Goal: Information Seeking & Learning: Compare options

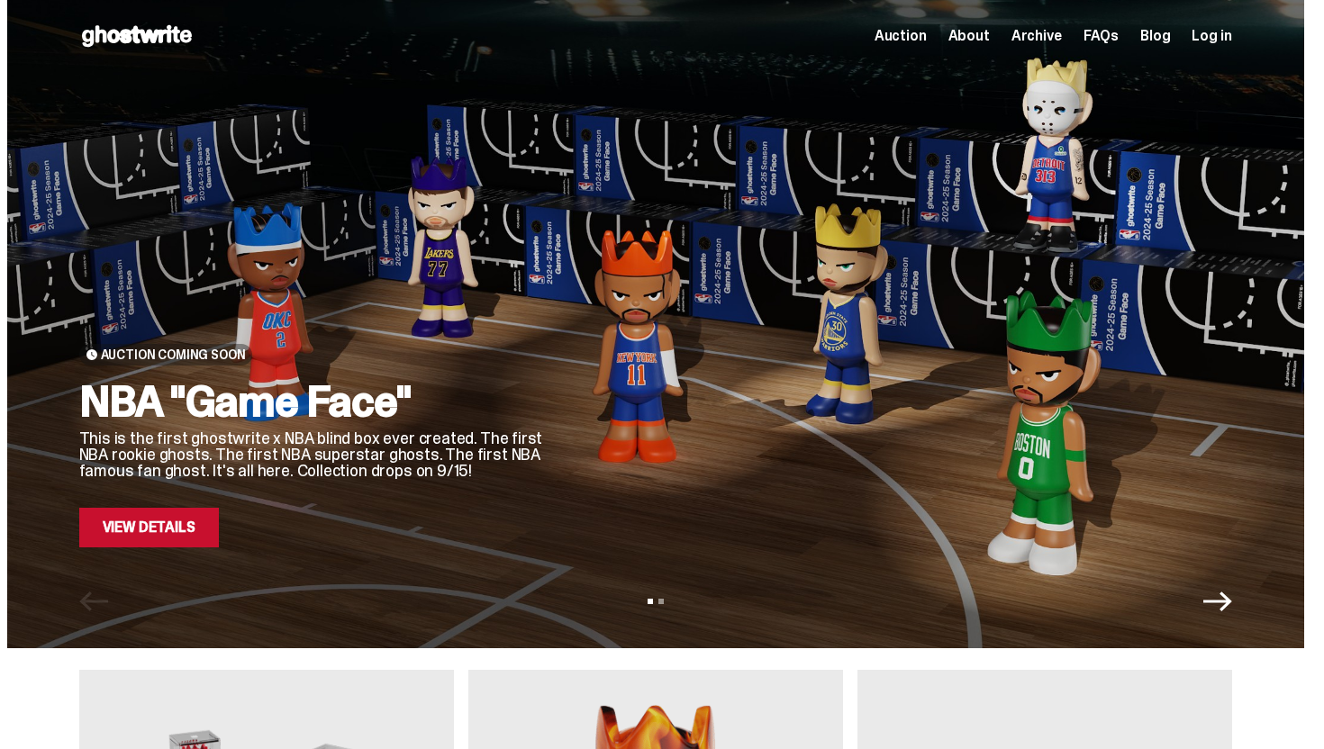
click at [183, 516] on link "View Details" at bounding box center [149, 528] width 140 height 40
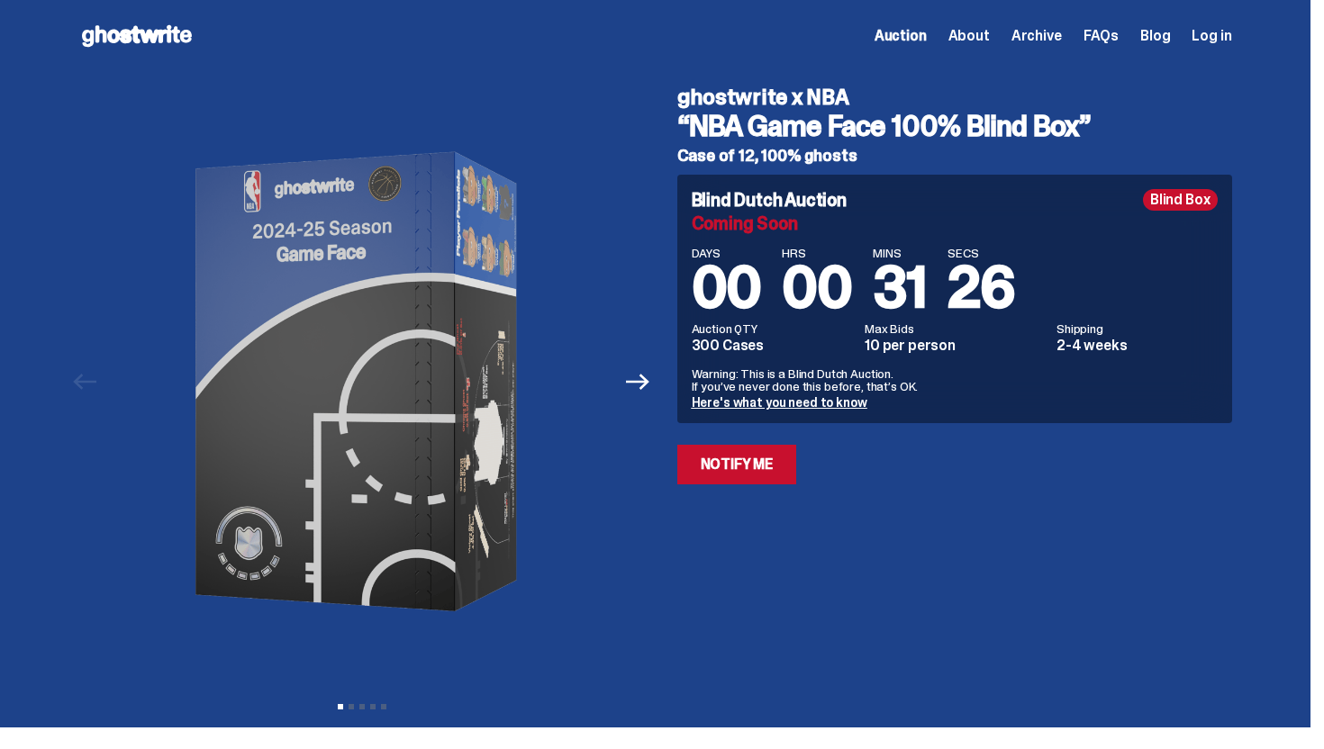
click at [113, 33] on icon at bounding box center [136, 36] width 115 height 29
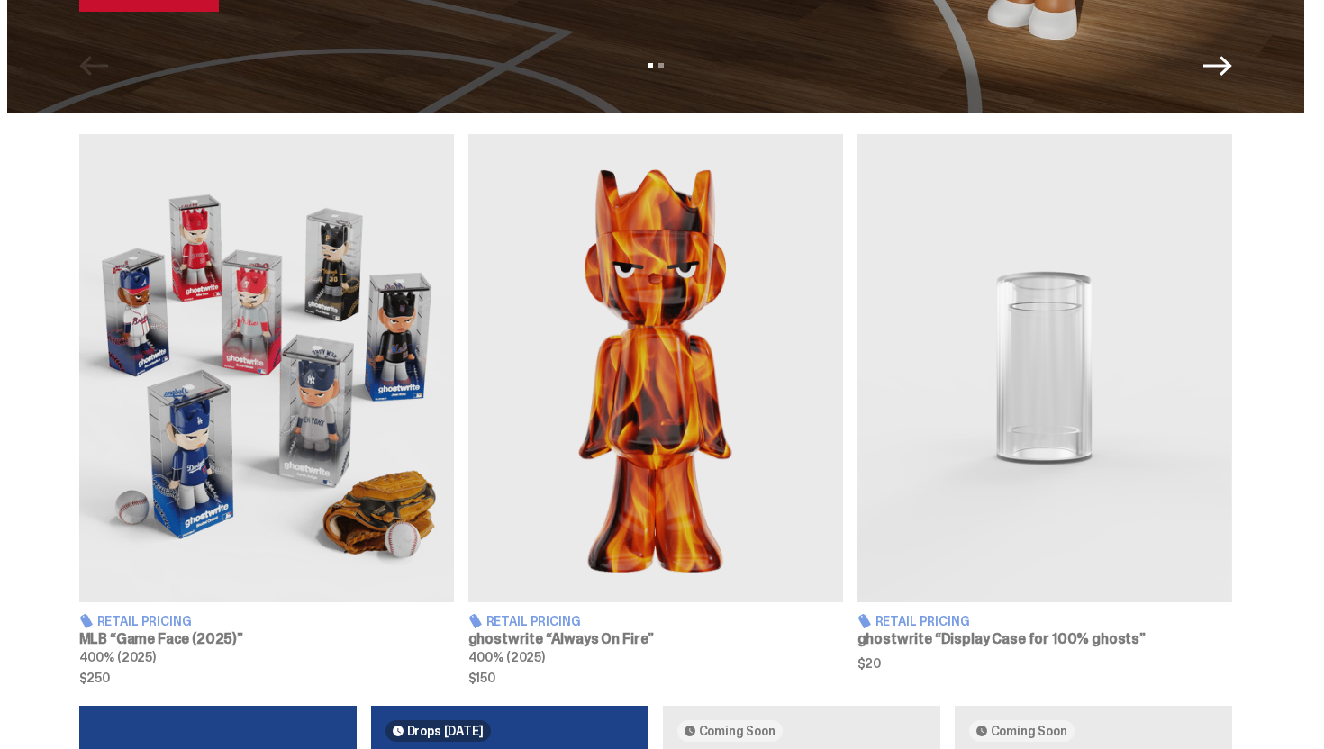
scroll to position [719, 0]
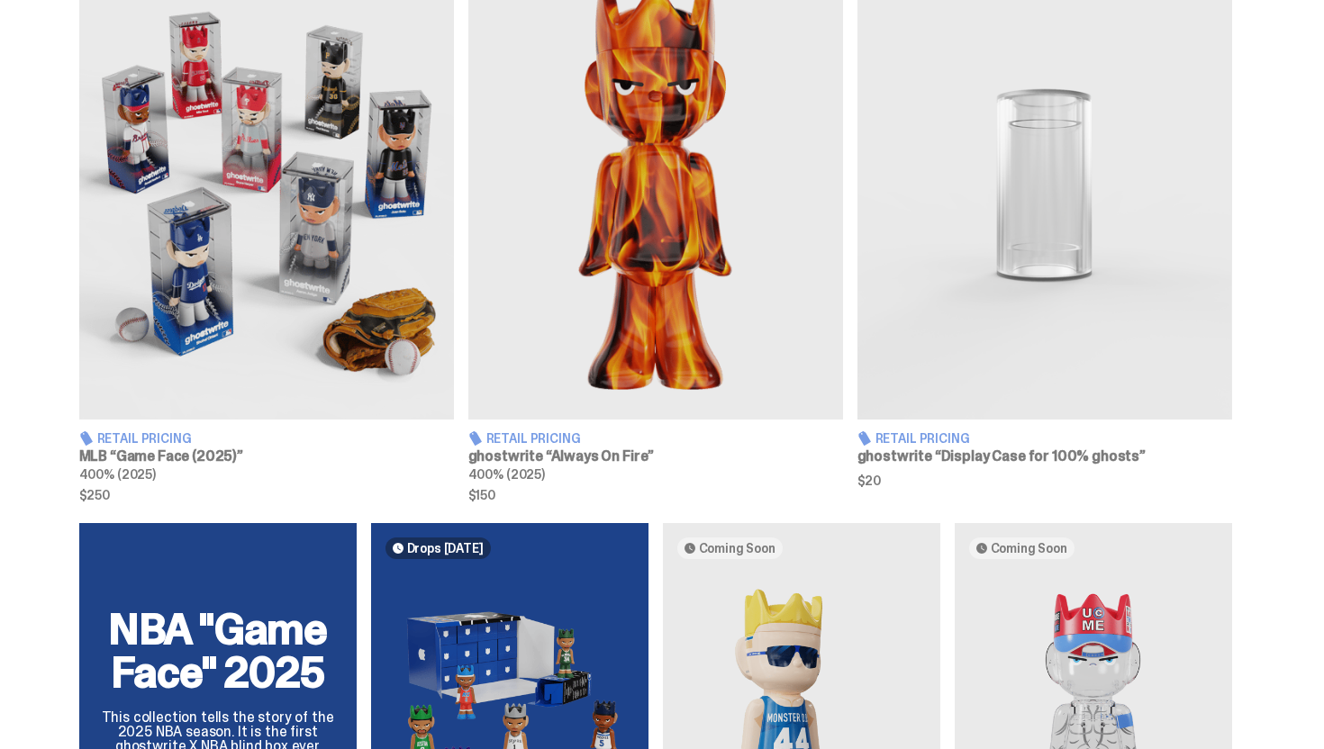
click at [284, 111] on img at bounding box center [266, 185] width 375 height 468
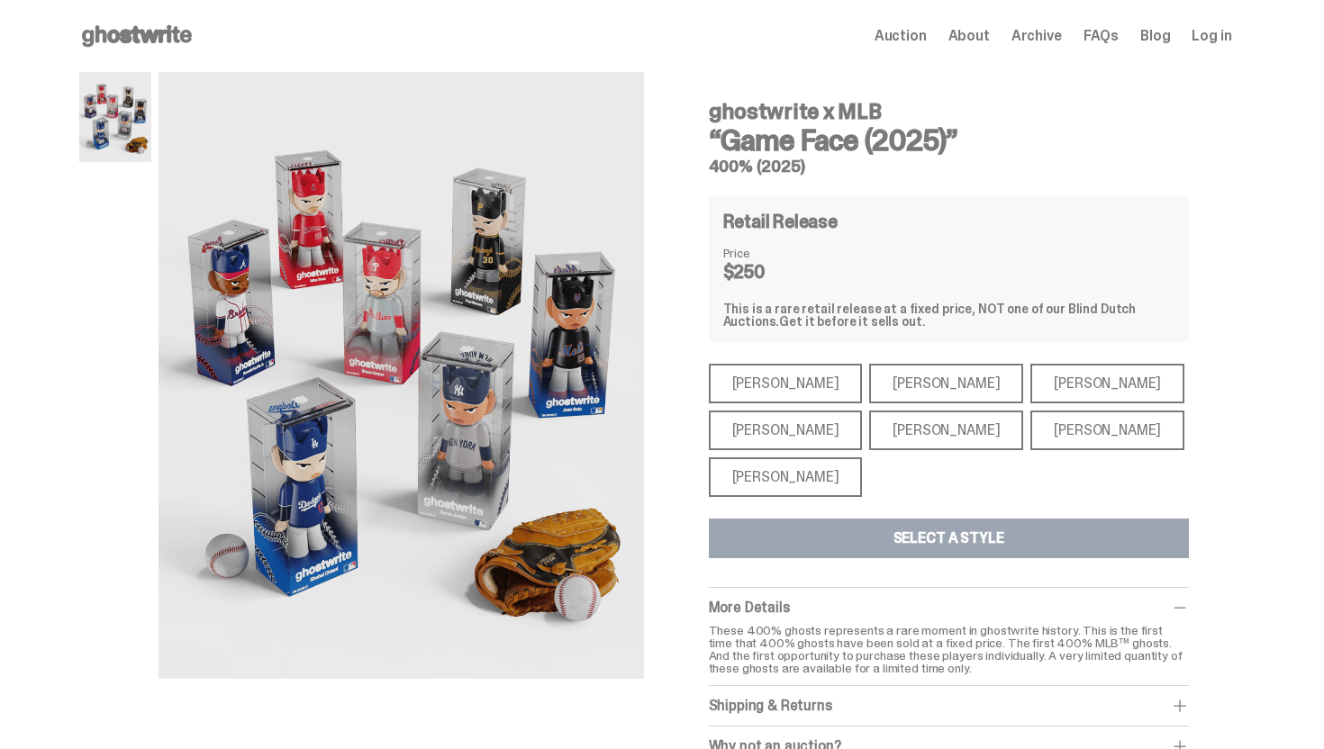
click at [779, 372] on div "[PERSON_NAME]" at bounding box center [786, 384] width 154 height 40
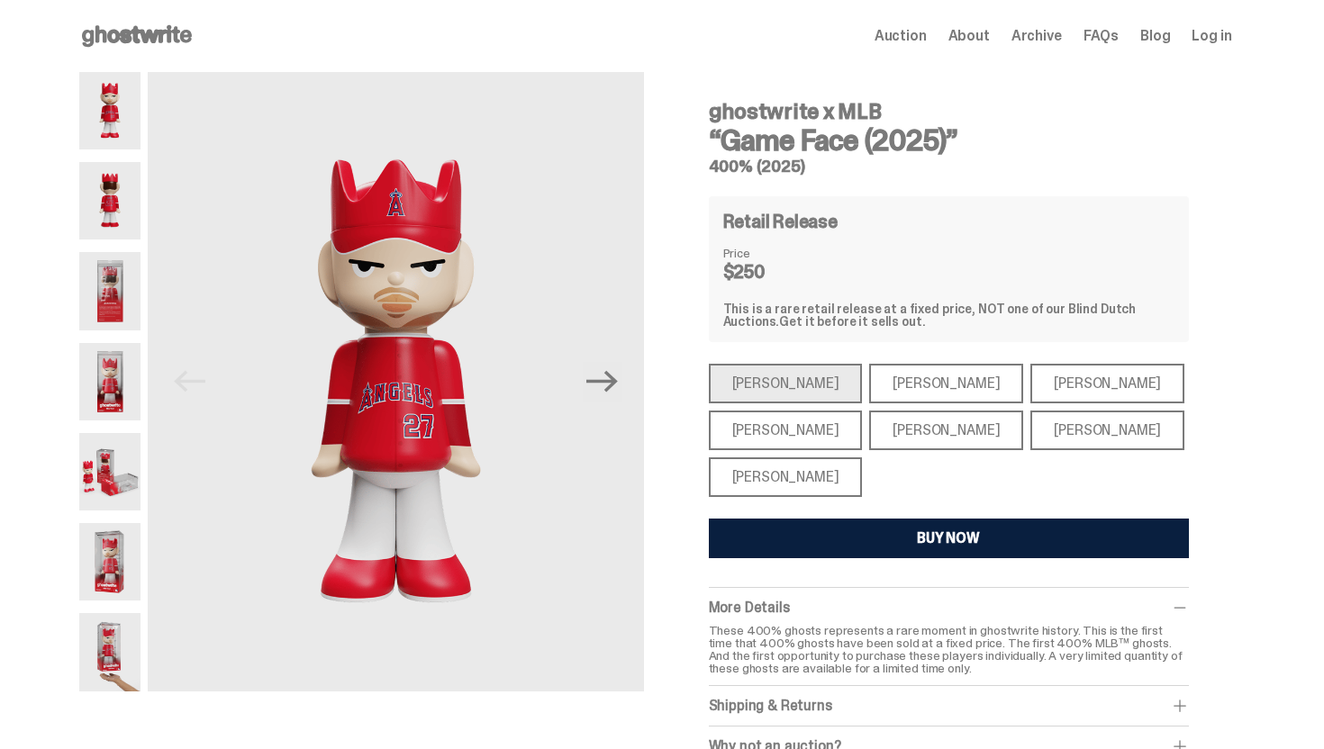
click at [869, 372] on div "[PERSON_NAME]" at bounding box center [946, 384] width 154 height 40
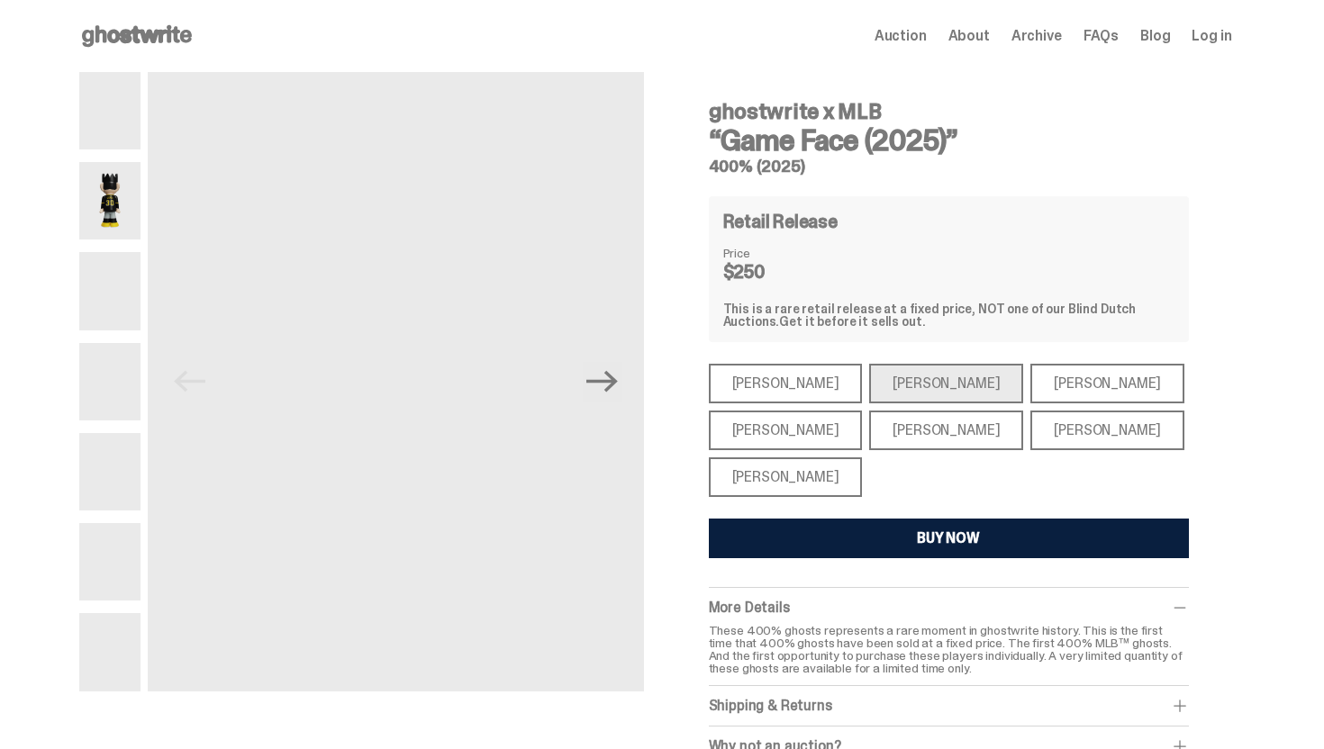
click at [1030, 378] on div "[PERSON_NAME]" at bounding box center [1107, 384] width 154 height 40
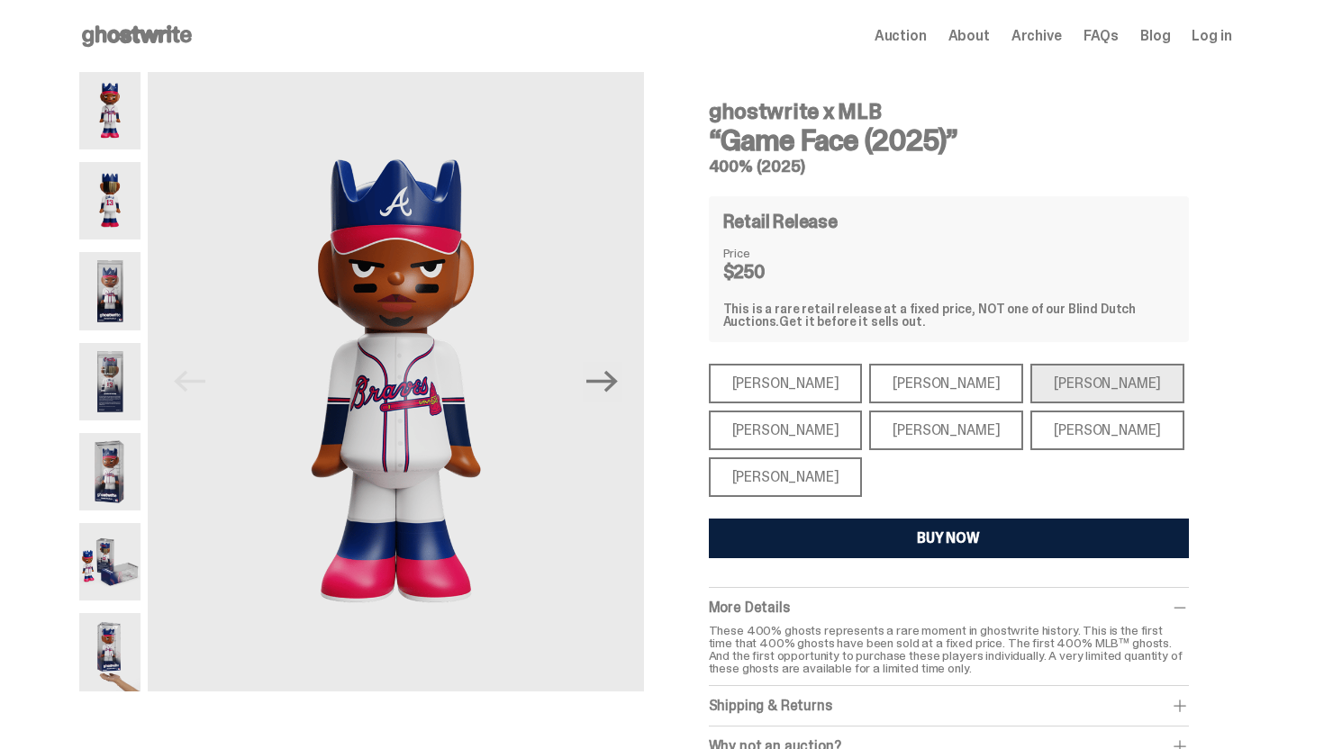
click at [1030, 424] on div "[PERSON_NAME]" at bounding box center [1107, 431] width 154 height 40
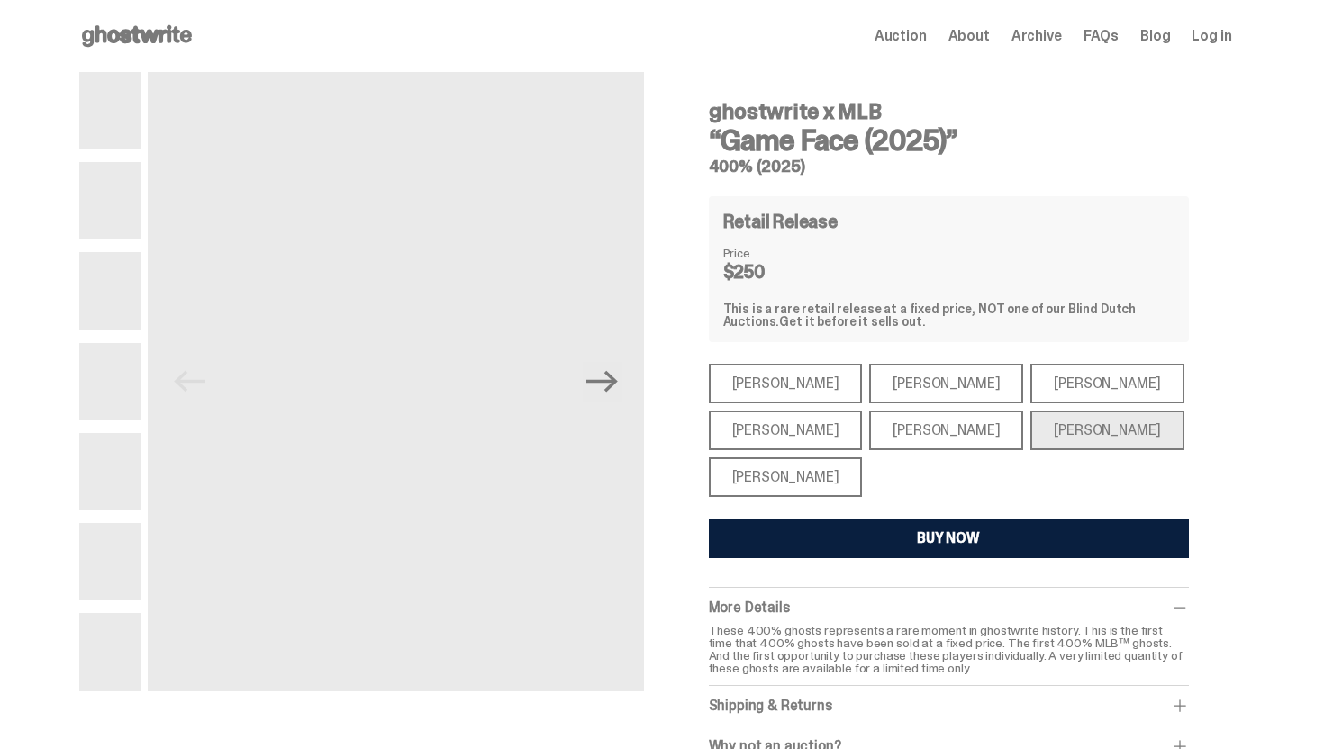
click at [897, 424] on div "[PERSON_NAME]" at bounding box center [946, 431] width 154 height 40
click at [780, 426] on div "[PERSON_NAME]" at bounding box center [786, 431] width 154 height 40
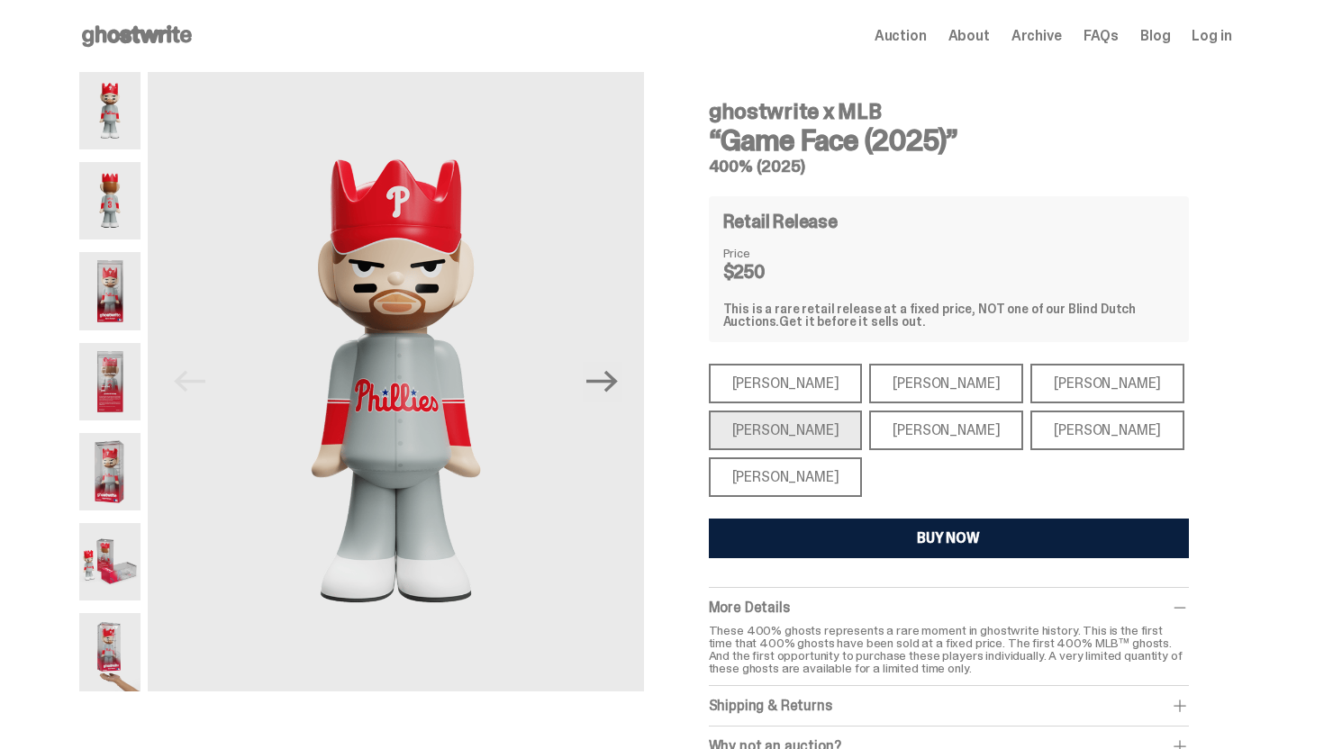
click at [778, 465] on div "[PERSON_NAME]" at bounding box center [786, 477] width 154 height 40
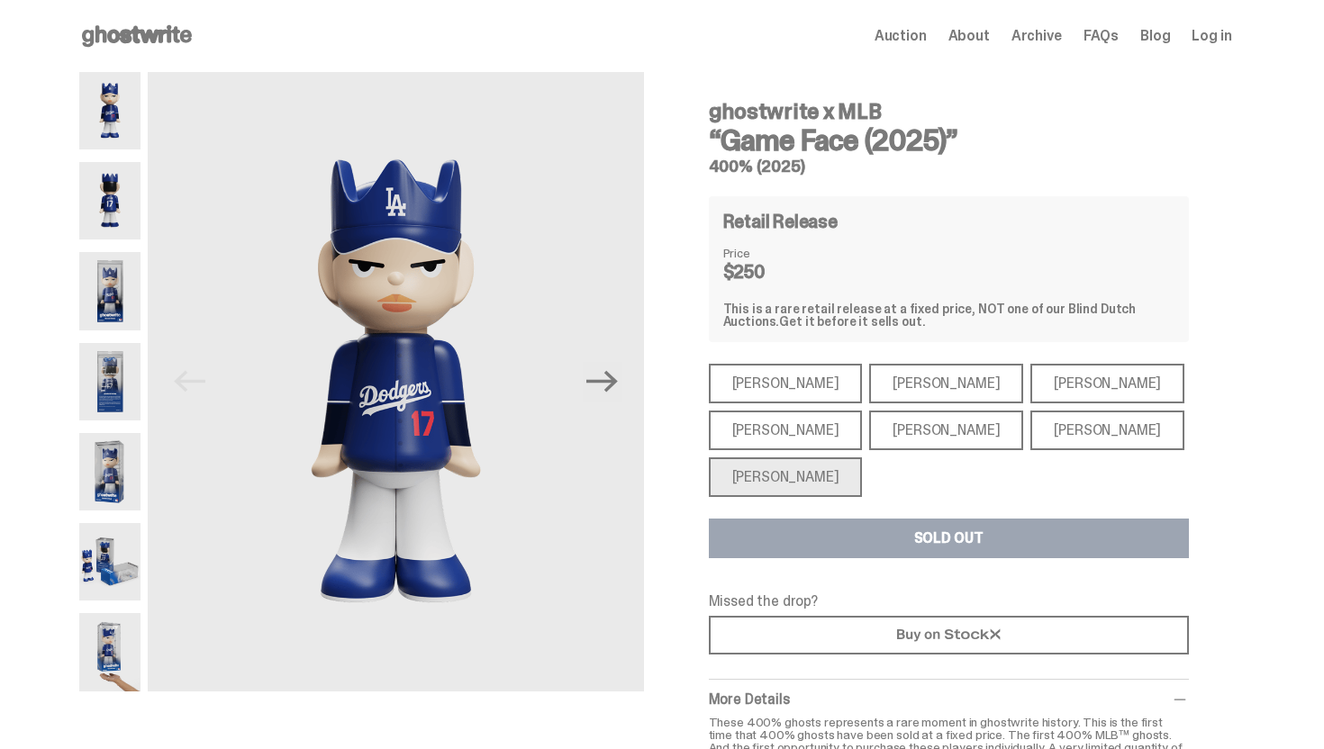
click at [780, 385] on div "[PERSON_NAME]" at bounding box center [786, 384] width 154 height 40
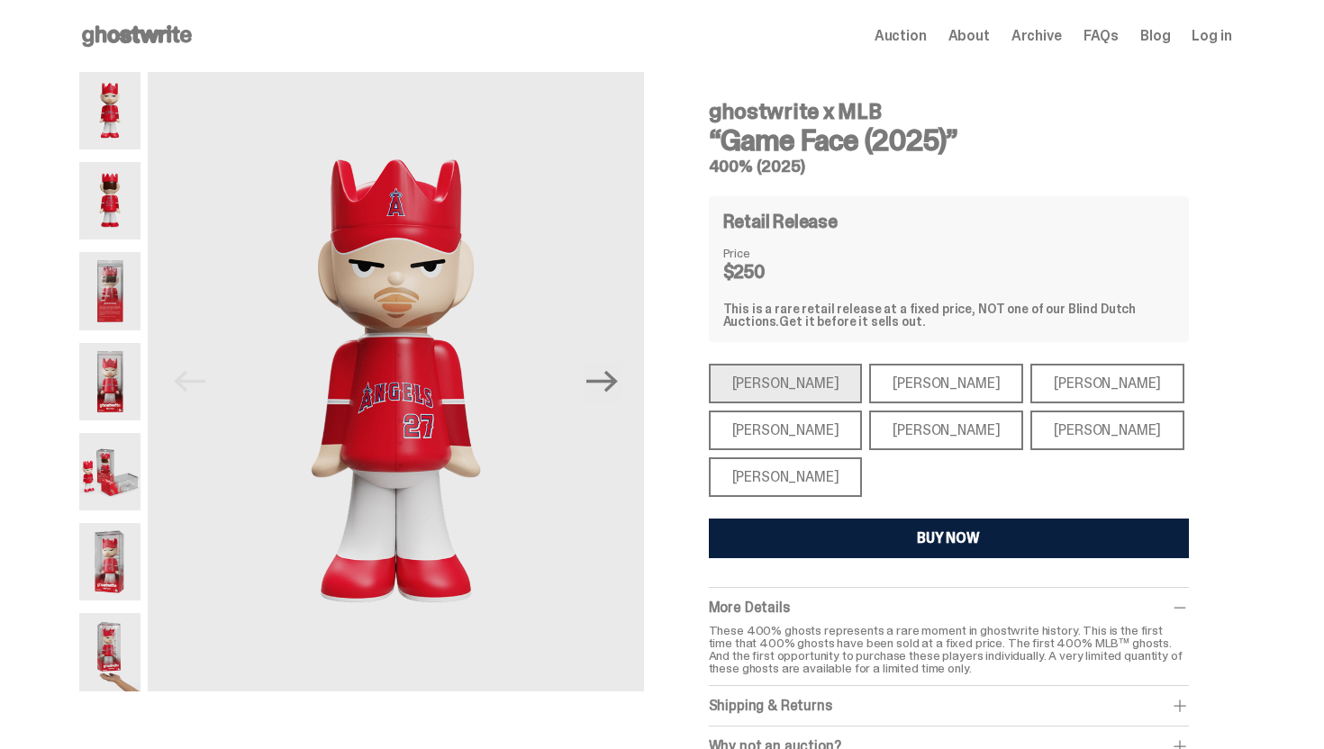
click at [899, 384] on div "[PERSON_NAME]" at bounding box center [946, 384] width 154 height 40
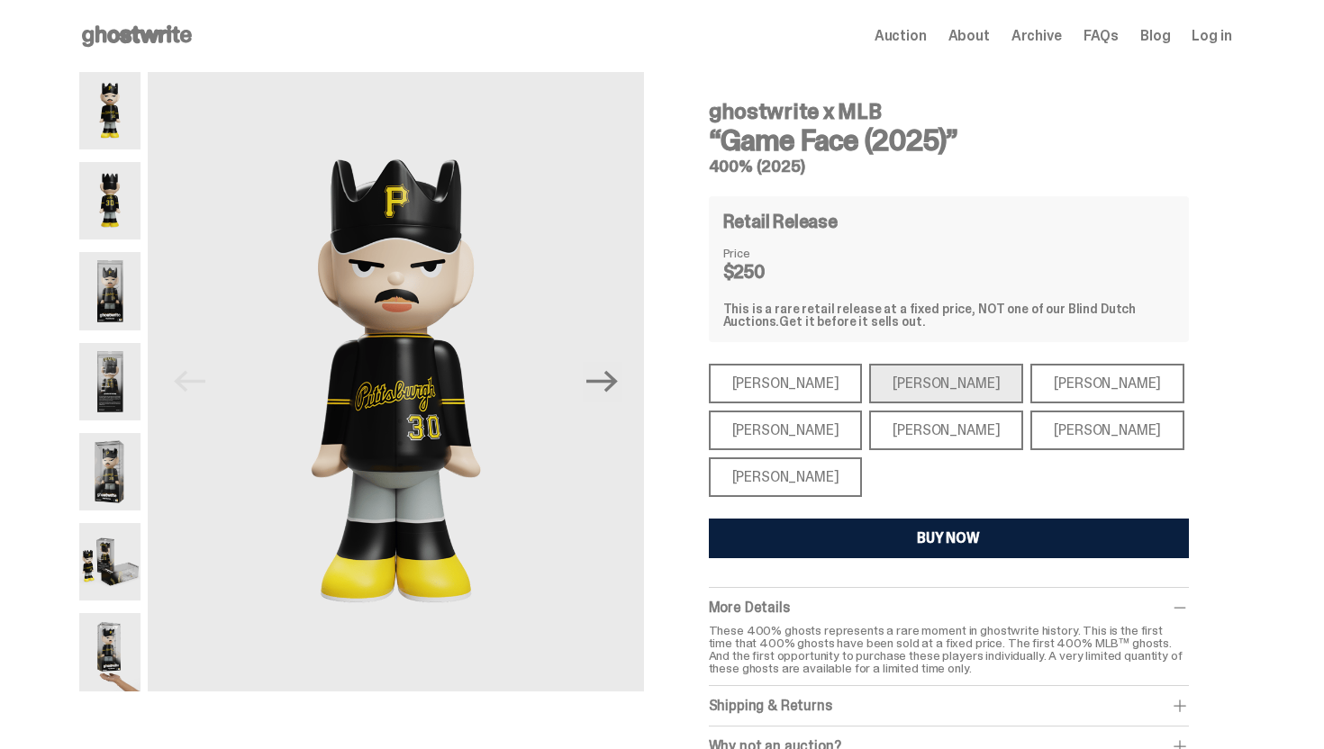
click at [1030, 381] on div "[PERSON_NAME]" at bounding box center [1107, 384] width 154 height 40
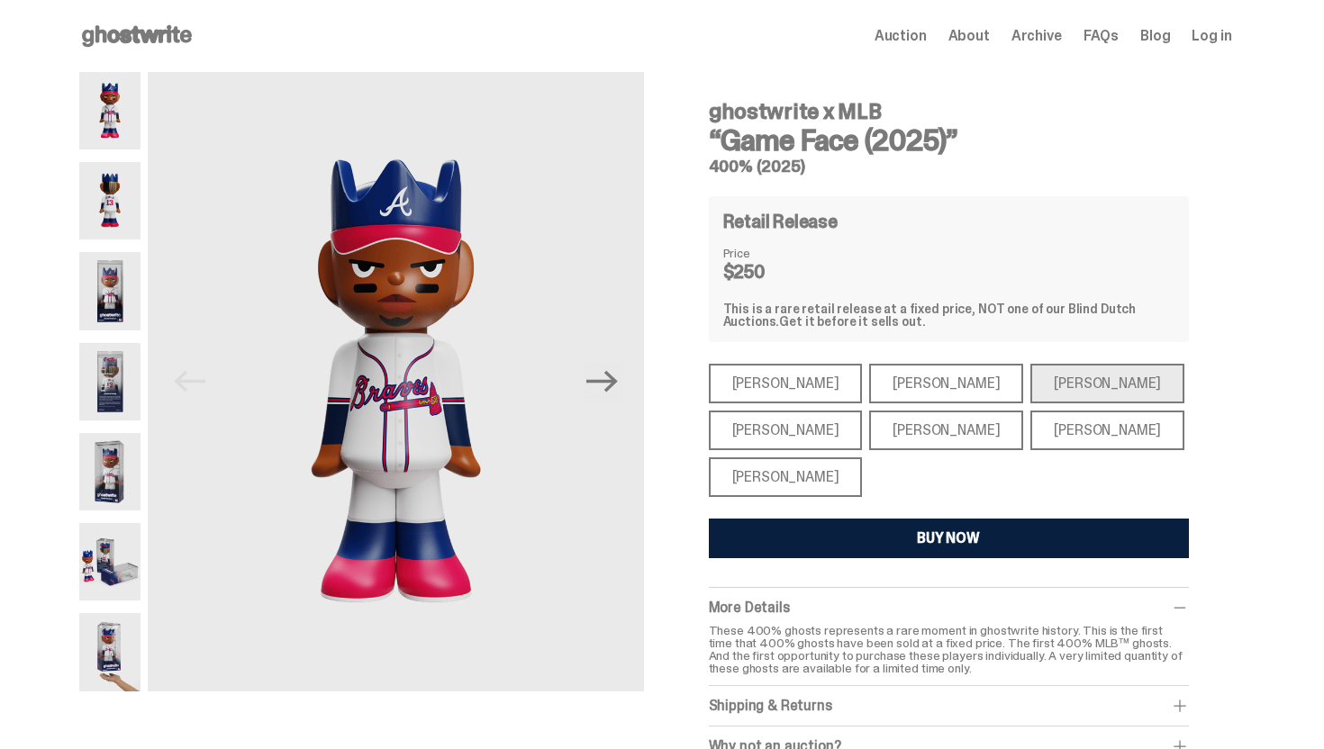
click at [754, 419] on div "[PERSON_NAME]" at bounding box center [786, 431] width 154 height 40
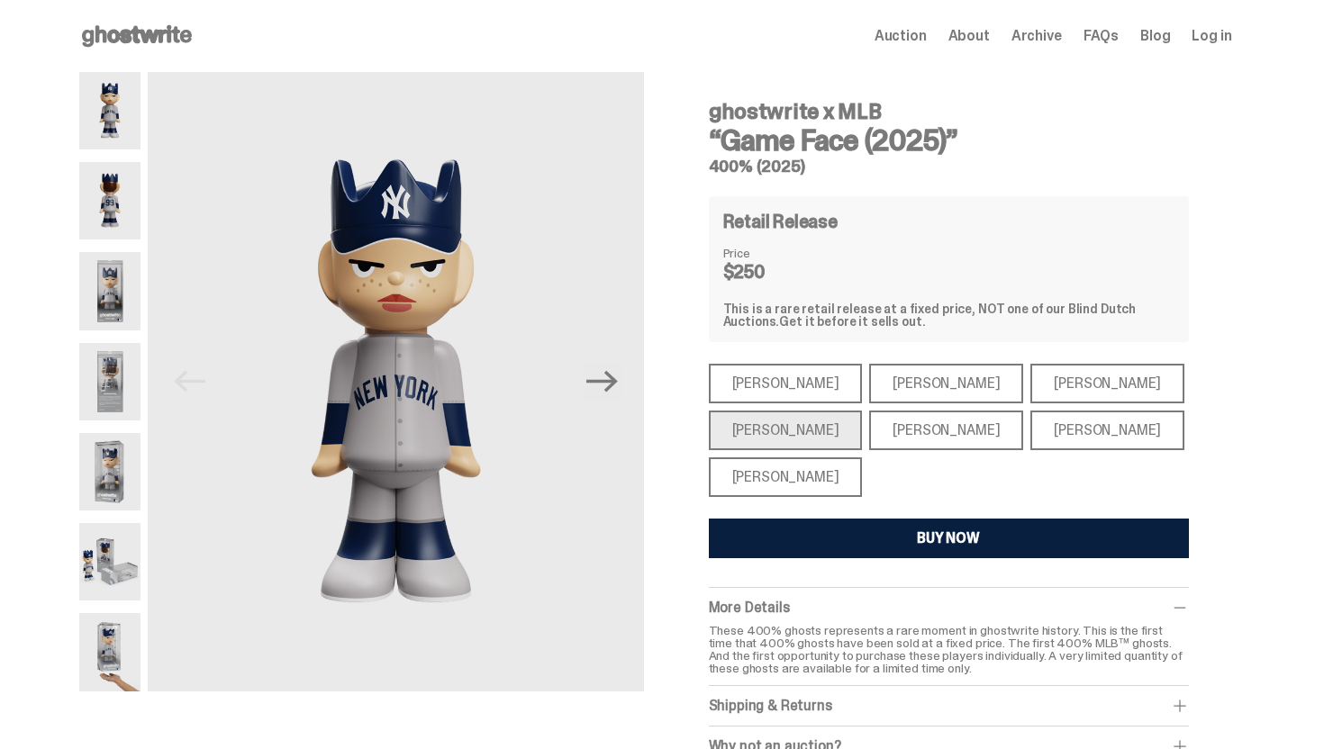
click at [112, 266] on img at bounding box center [110, 290] width 62 height 77
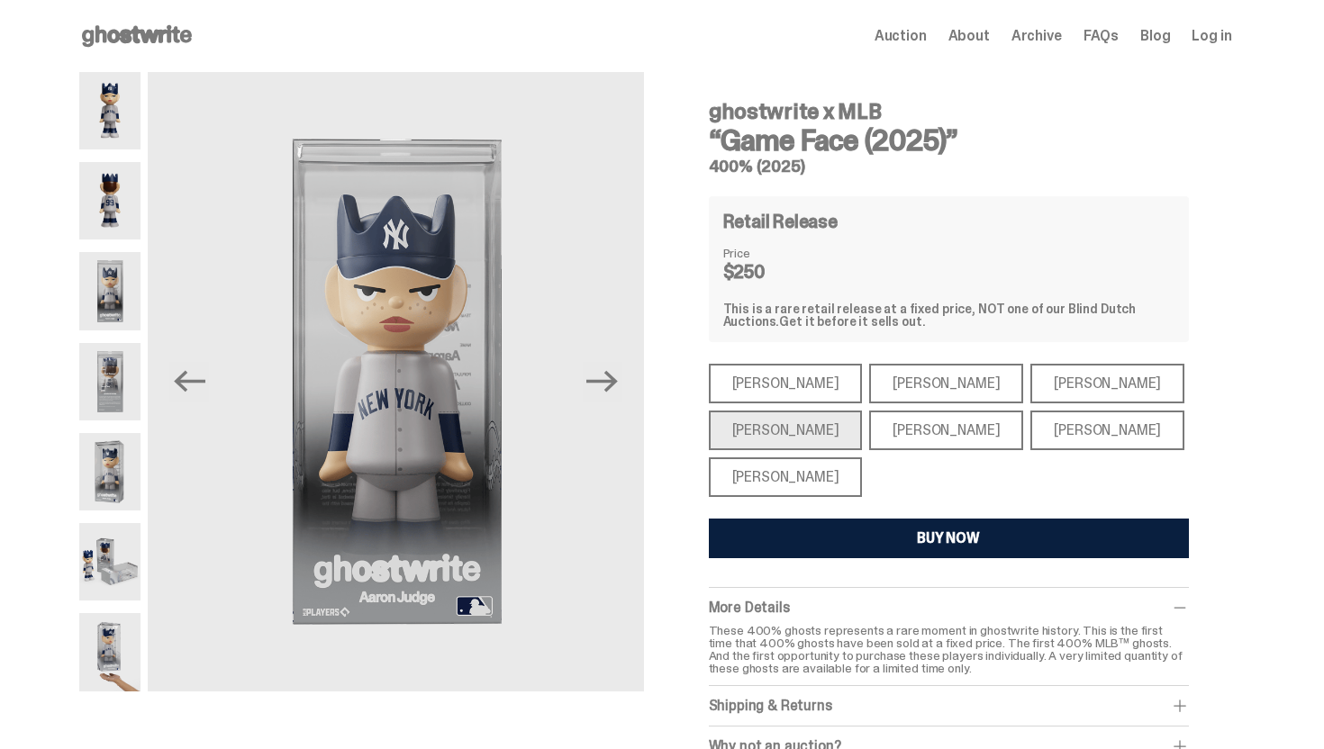
click at [85, 88] on div "ghostwrite x MLB “Game Face (2025)” 400% (2025) Previous Next ghostwrite x MLB …" at bounding box center [655, 437] width 1310 height 731
click at [110, 91] on img at bounding box center [110, 110] width 62 height 77
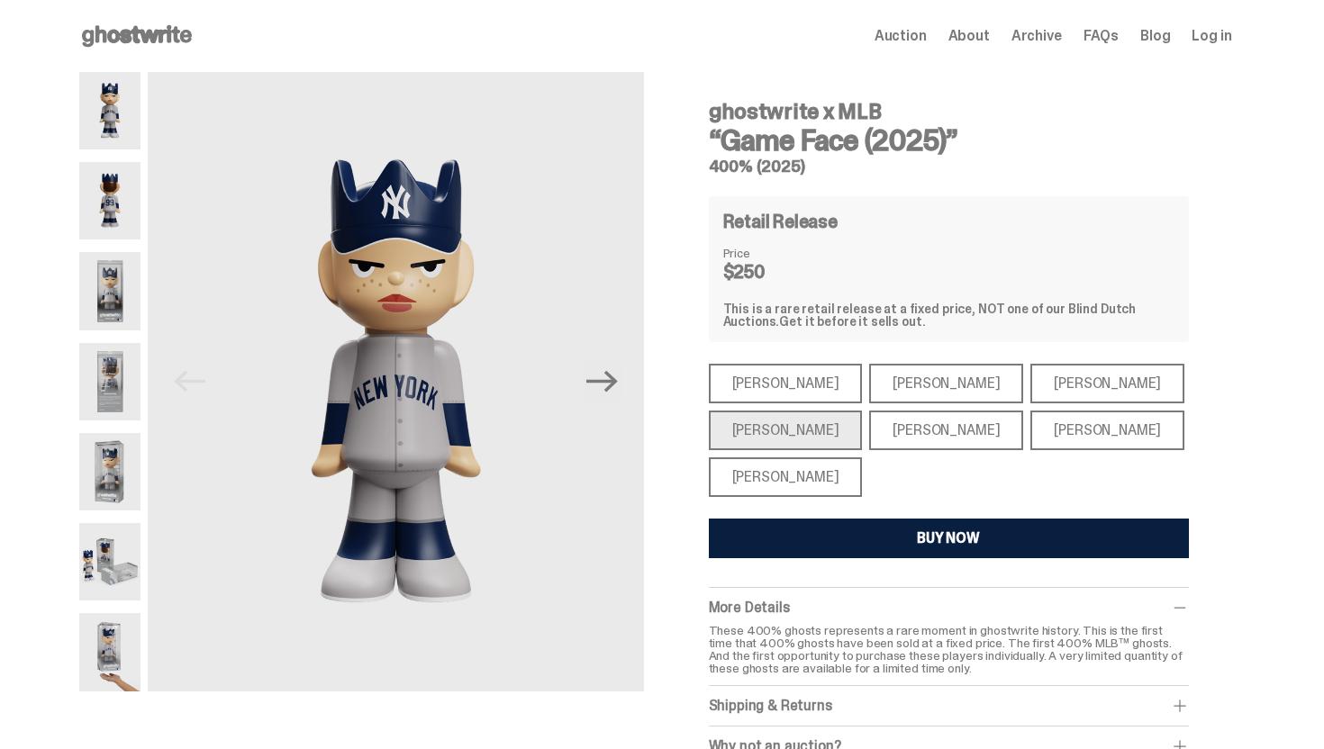
click at [771, 390] on div "[PERSON_NAME]" at bounding box center [786, 384] width 154 height 40
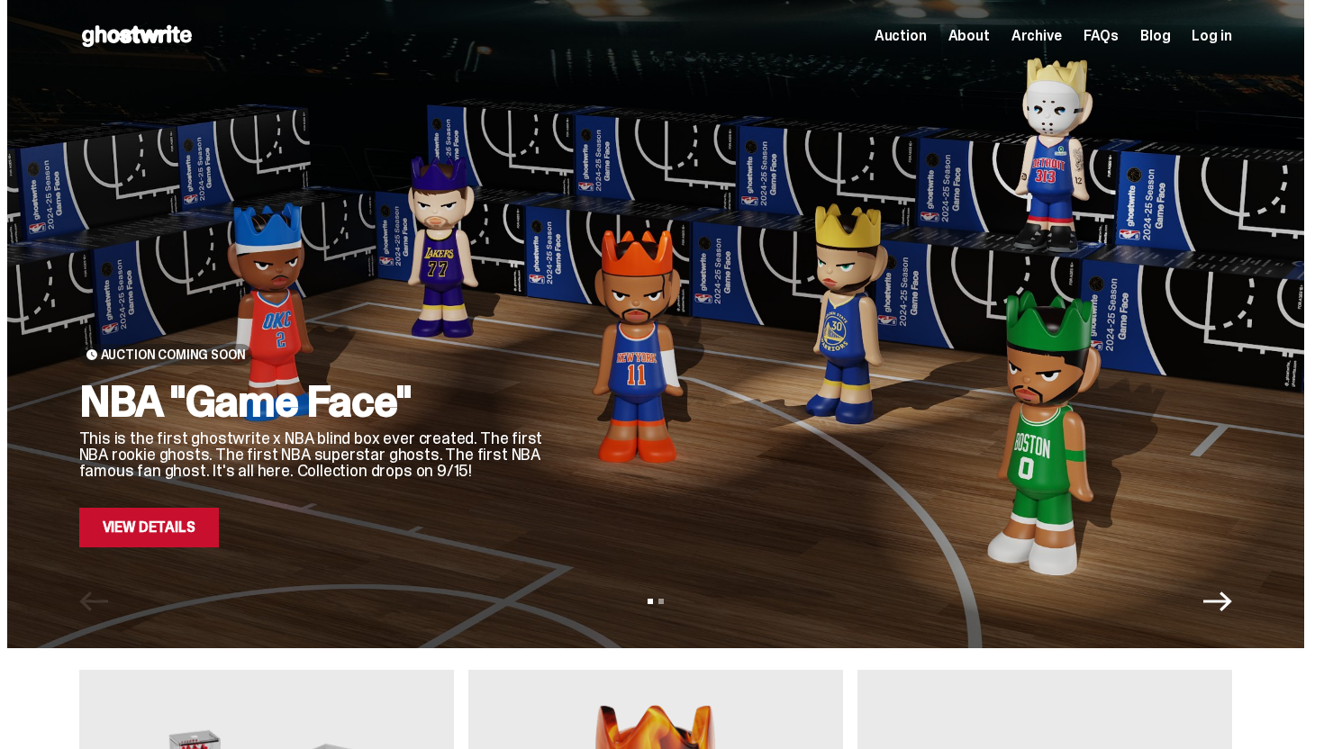
click at [155, 538] on link "View Details" at bounding box center [149, 528] width 140 height 40
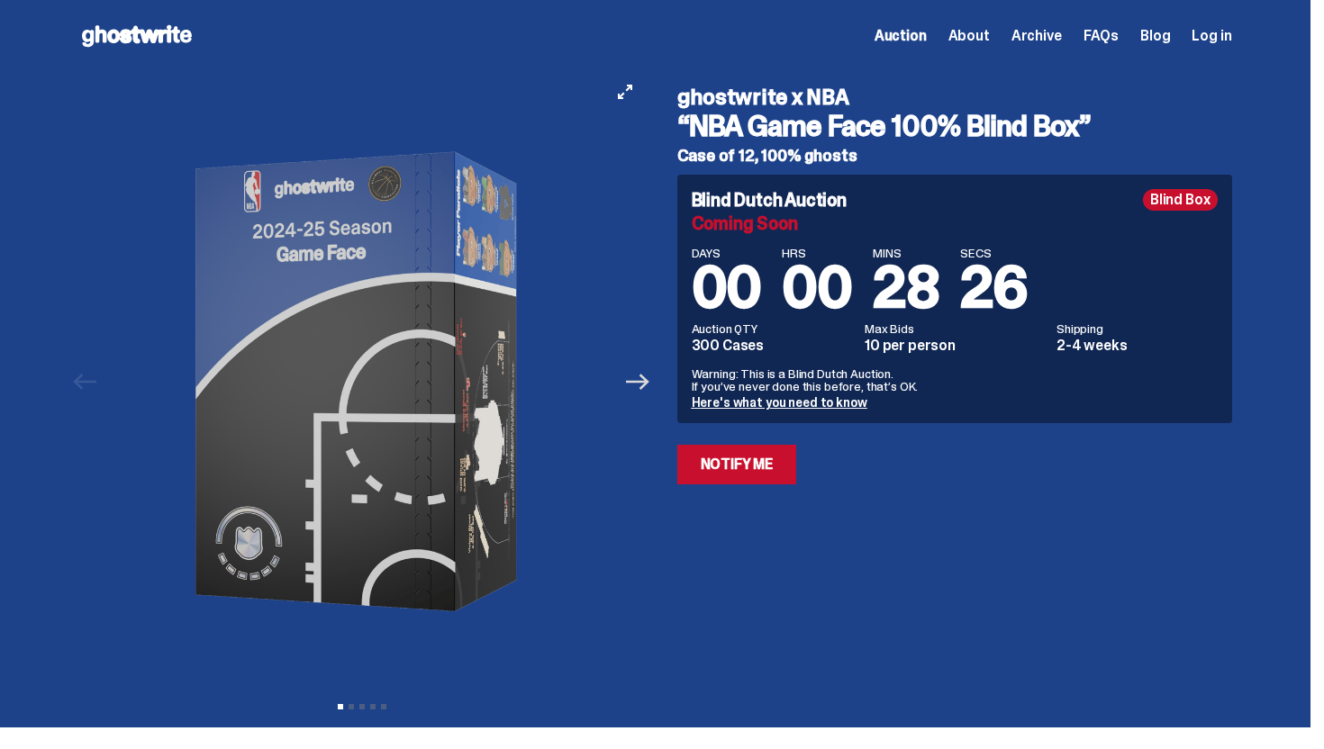
click at [649, 385] on icon "Next" at bounding box center [637, 381] width 23 height 23
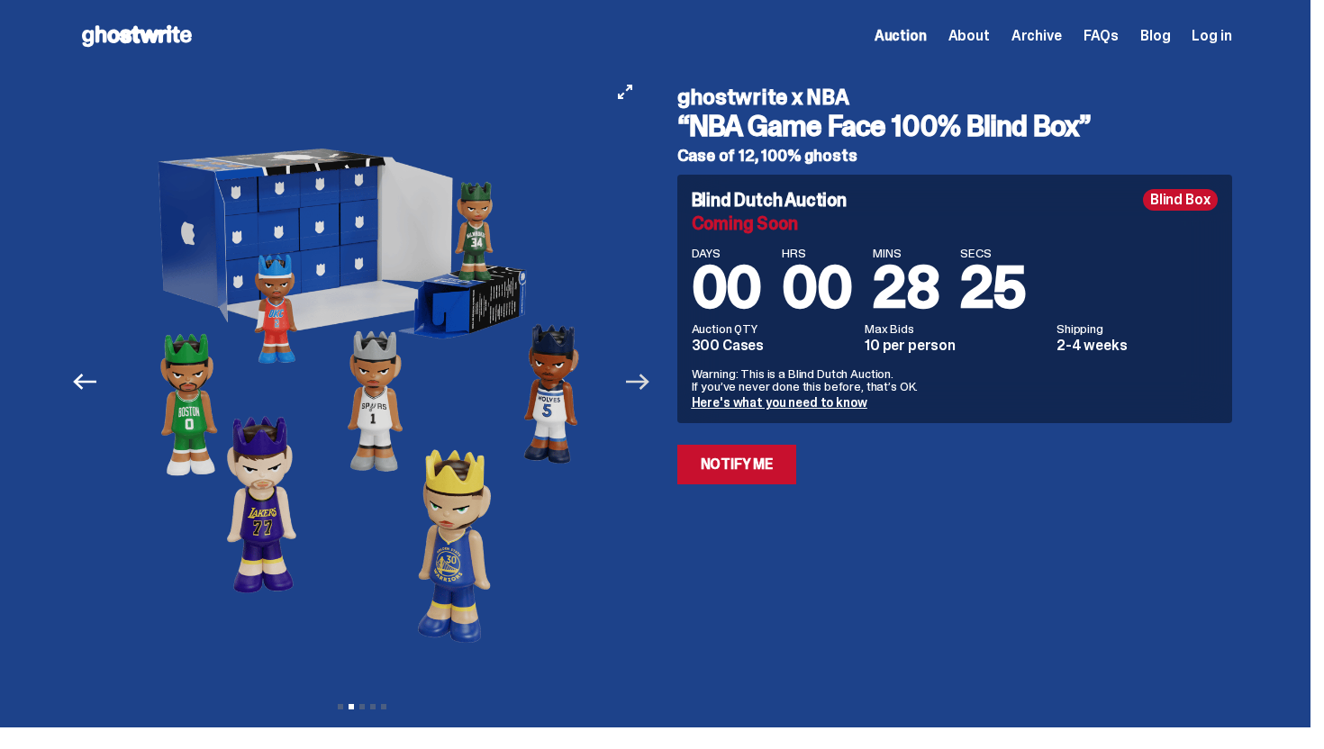
click at [649, 385] on icon "Next" at bounding box center [637, 381] width 23 height 23
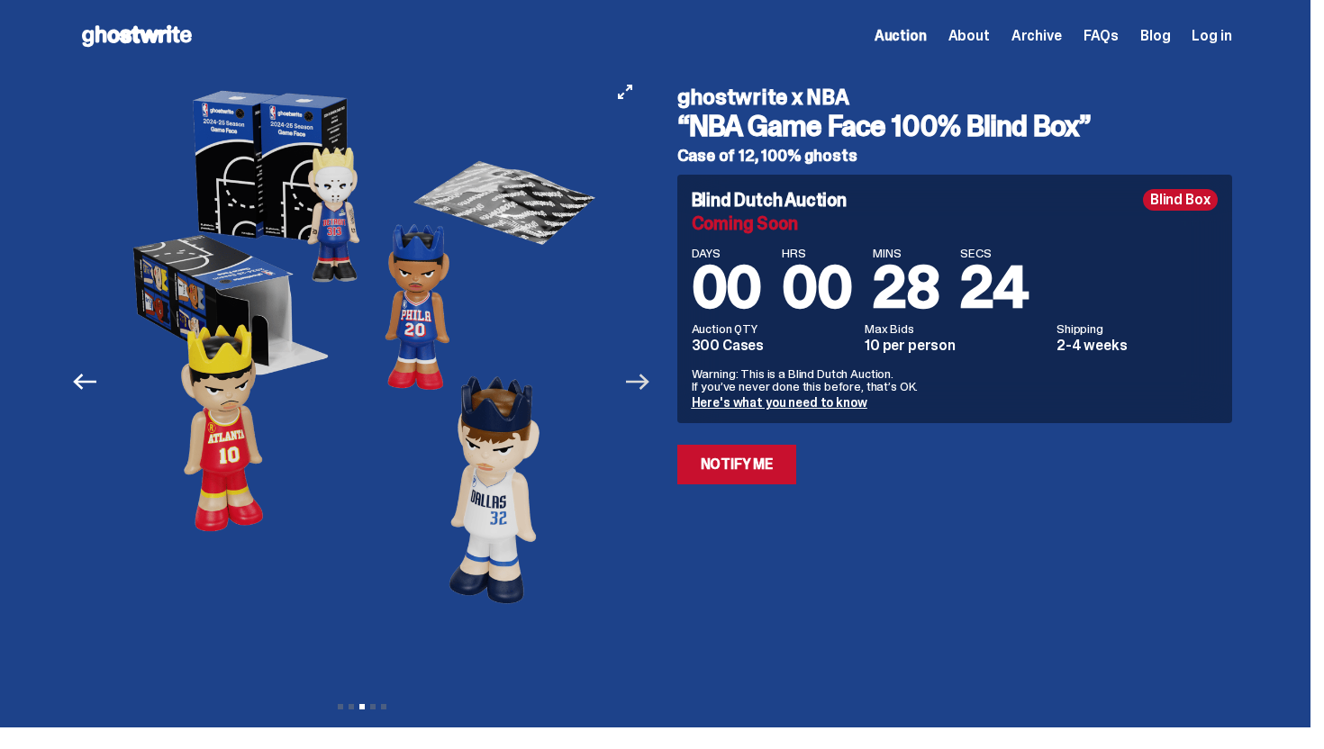
click at [649, 385] on icon "Next" at bounding box center [637, 381] width 23 height 23
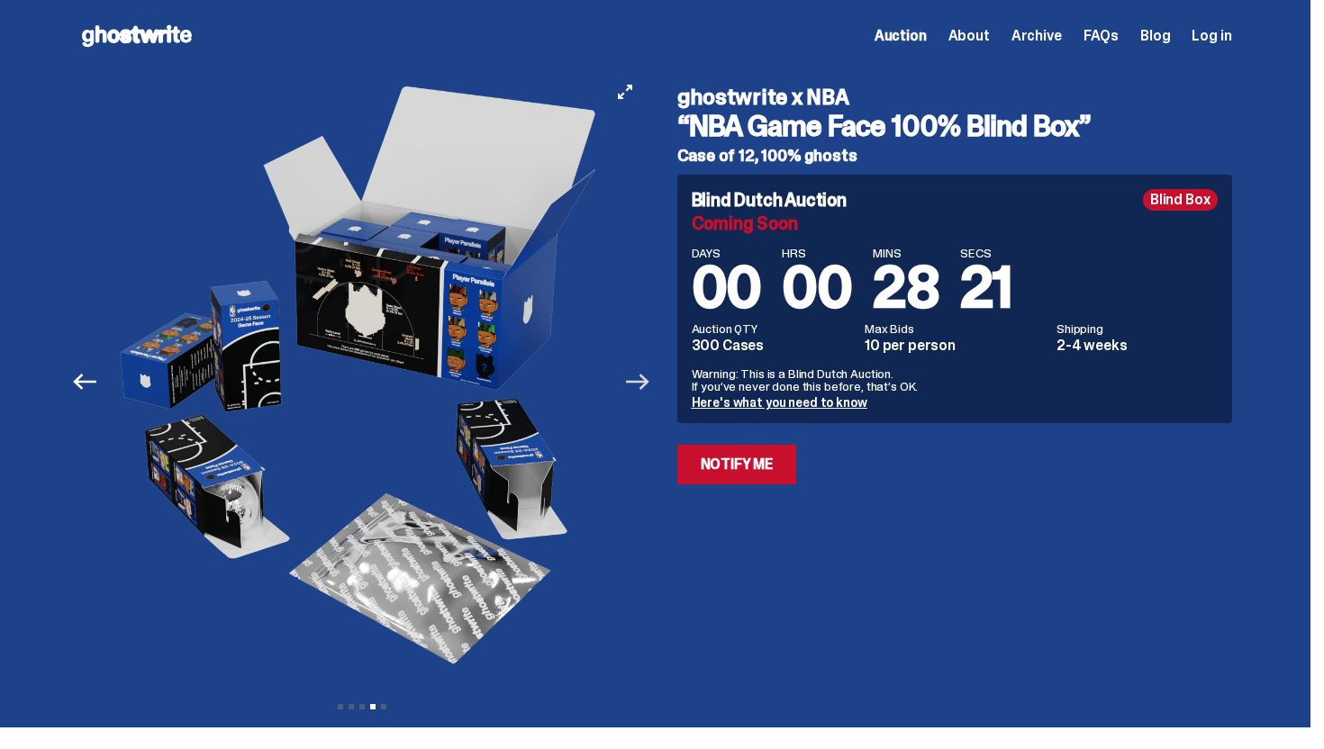
click at [649, 385] on icon "Next" at bounding box center [637, 381] width 23 height 23
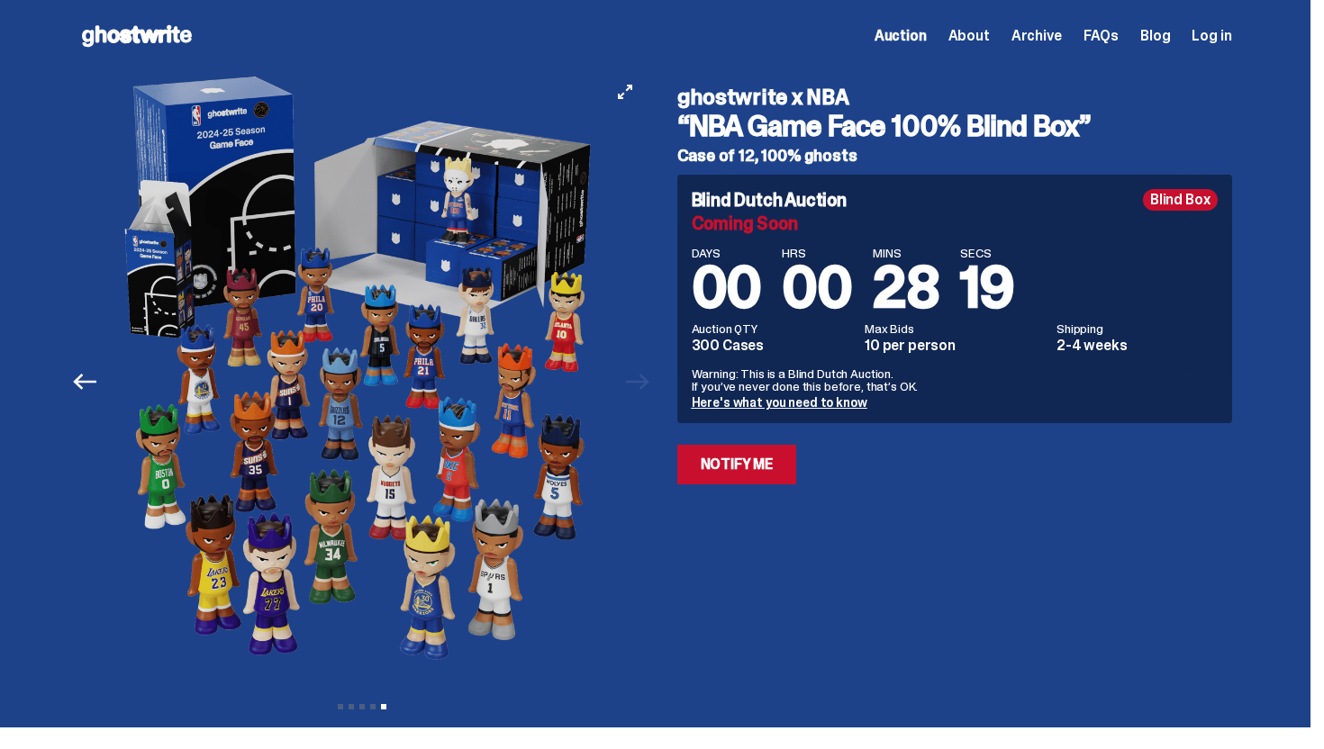
click at [653, 385] on div "Previous Next View slide 1 View slide 2 View slide 3 View slide 4 View slide 5" at bounding box center [367, 381] width 576 height 619
click at [645, 384] on div at bounding box center [361, 381] width 565 height 619
click at [84, 389] on icon "Previous" at bounding box center [84, 381] width 23 height 23
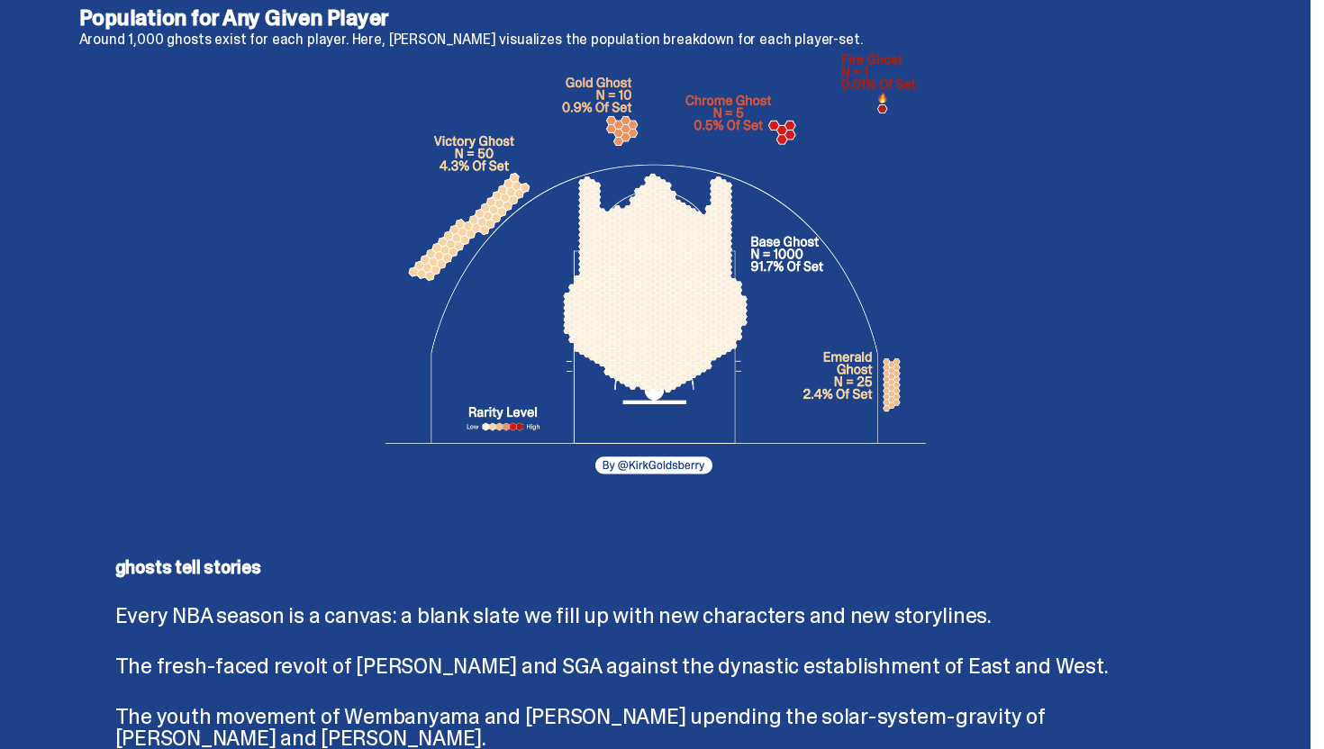
scroll to position [3383, 0]
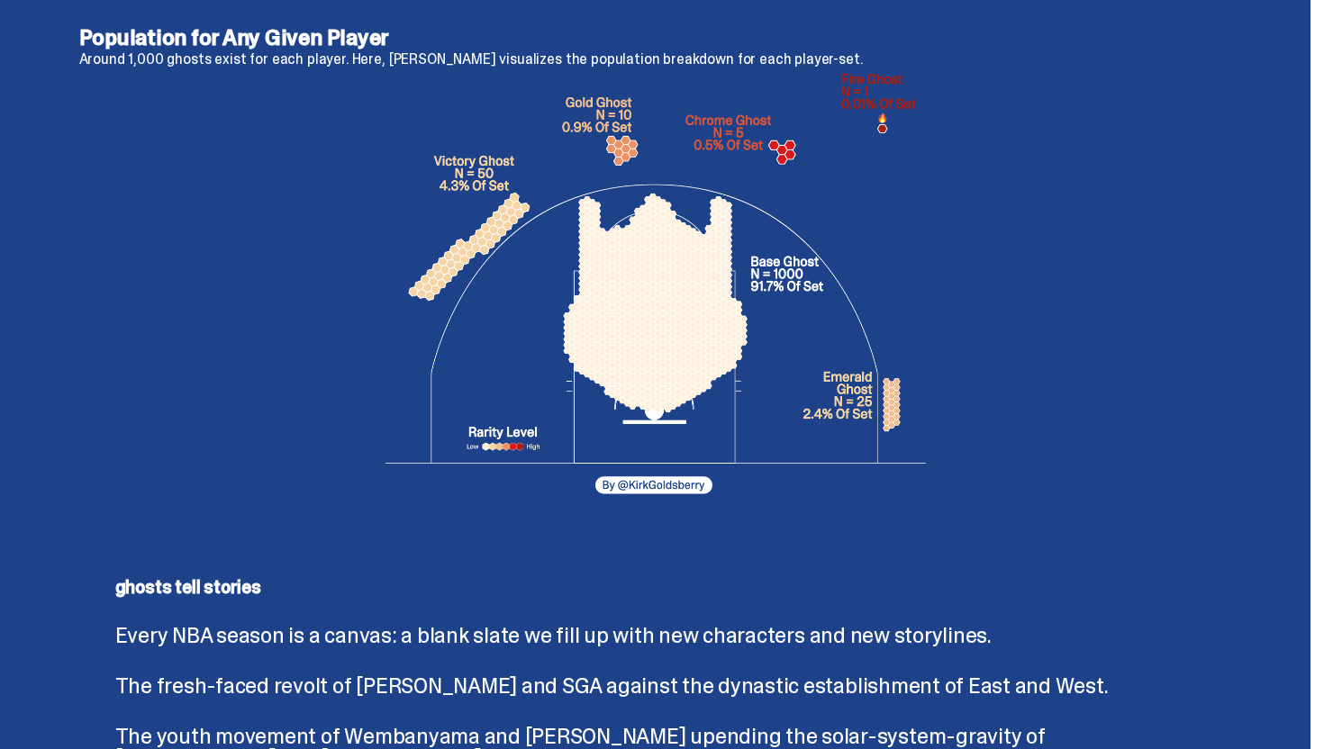
click at [631, 141] on img at bounding box center [655, 290] width 540 height 432
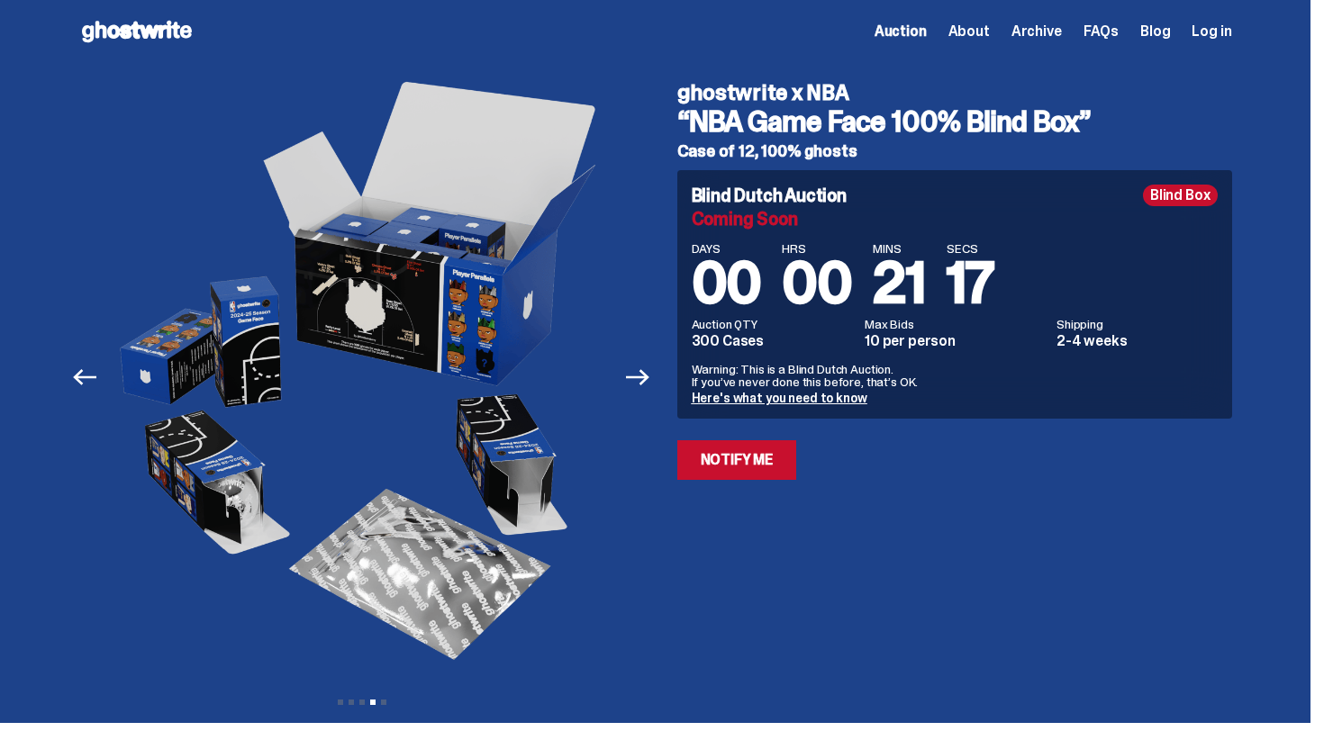
scroll to position [0, 0]
